Goal: Find specific page/section: Find specific page/section

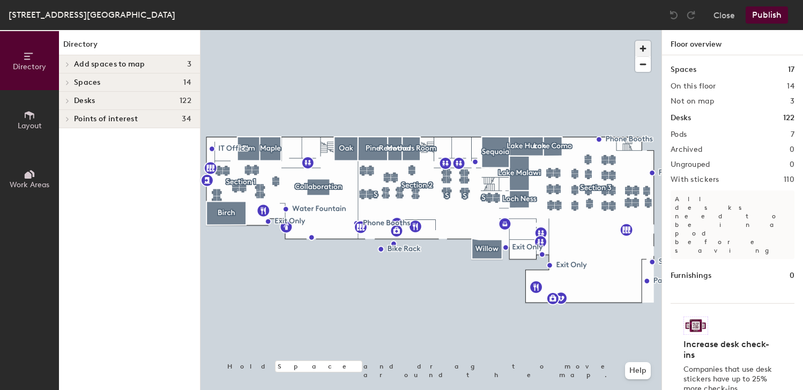
click at [644, 47] on span "button" at bounding box center [643, 49] width 16 height 16
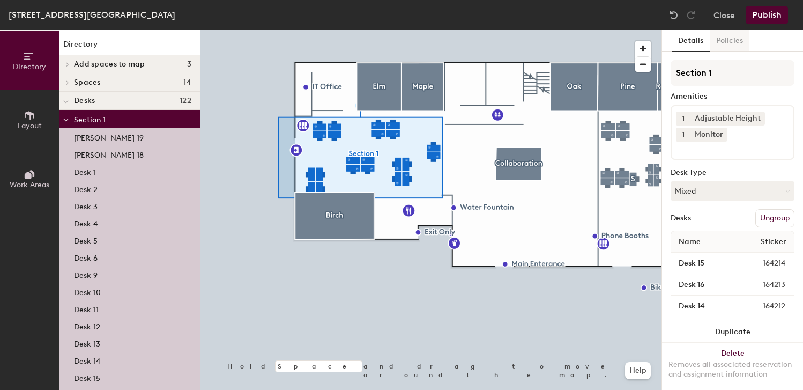
click at [731, 42] on button "Policies" at bounding box center [730, 41] width 40 height 22
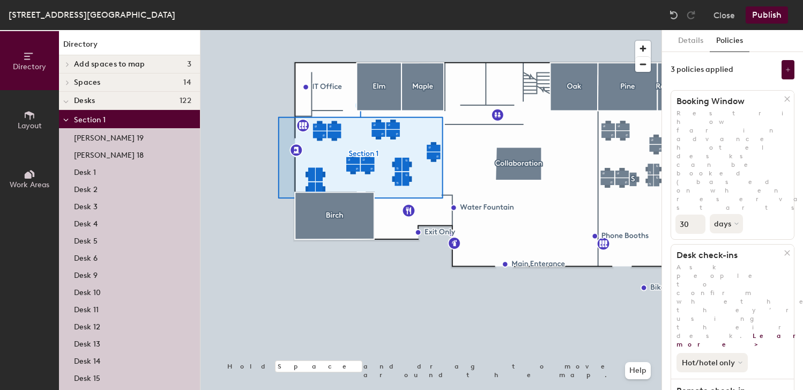
click at [739, 360] on icon at bounding box center [740, 362] width 4 height 4
click at [765, 348] on div "Hot/hotel only All desk types Hot/hotel only" at bounding box center [732, 360] width 123 height 24
click at [739, 360] on icon at bounding box center [740, 362] width 4 height 4
click at [767, 348] on div "Hot/hotel only All desk types Hot/hotel only" at bounding box center [732, 360] width 123 height 24
click at [787, 65] on button at bounding box center [787, 69] width 13 height 19
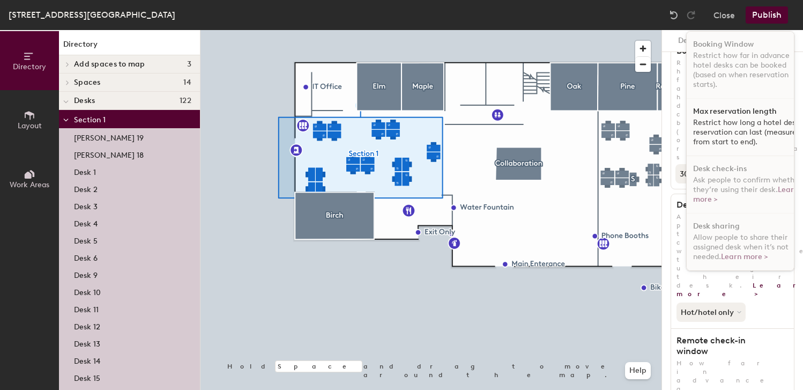
scroll to position [51, 0]
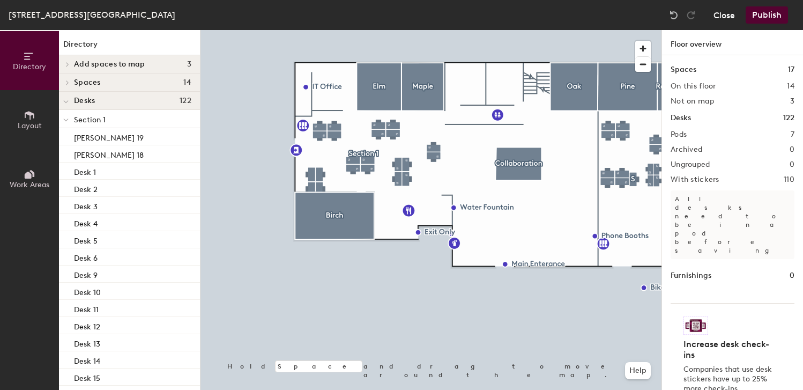
click at [728, 17] on button "Close" at bounding box center [723, 14] width 21 height 17
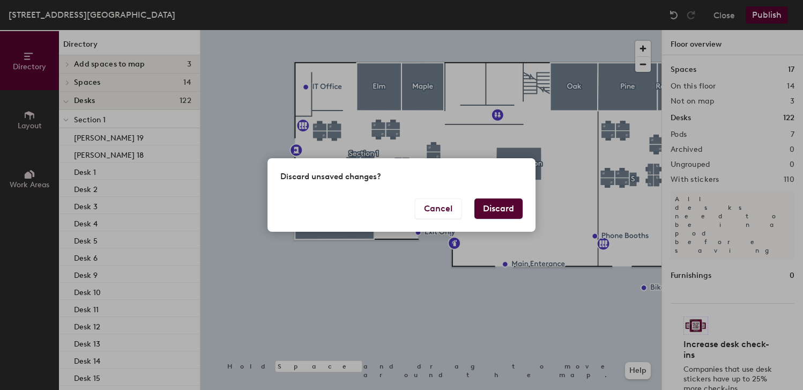
click at [497, 209] on button "Discard" at bounding box center [498, 208] width 48 height 20
